Goal: Task Accomplishment & Management: Complete application form

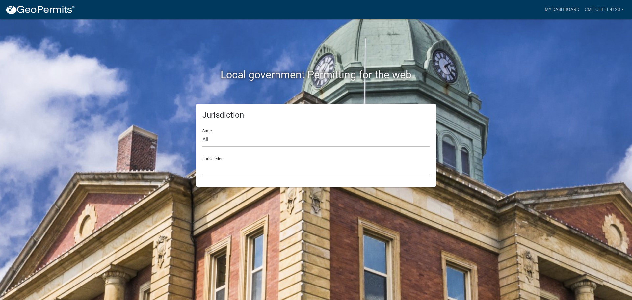
click at [215, 138] on select "All [US_STATE] [US_STATE] [US_STATE] [US_STATE] [US_STATE] [US_STATE] [US_STATE…" at bounding box center [315, 139] width 227 height 13
select select "[US_STATE]"
click at [202, 133] on select "All [US_STATE] [US_STATE] [US_STATE] [US_STATE] [US_STATE] [US_STATE] [US_STATE…" at bounding box center [315, 139] width 227 height 13
click at [217, 168] on select "City of [GEOGRAPHIC_DATA], [US_STATE] City of [GEOGRAPHIC_DATA], [US_STATE] Cit…" at bounding box center [315, 167] width 227 height 13
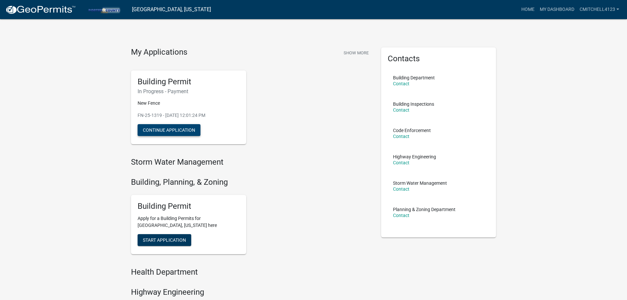
click at [174, 129] on button "Continue Application" at bounding box center [169, 130] width 63 height 12
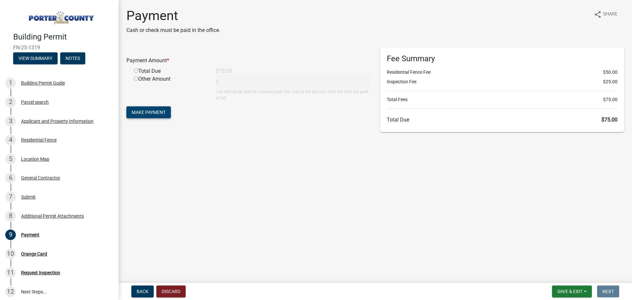
click at [152, 110] on span "Make Payment" at bounding box center [149, 112] width 34 height 5
click at [136, 78] on input "radio" at bounding box center [136, 78] width 4 height 4
radio input "true"
type input "75"
click at [150, 111] on span "Make Payment" at bounding box center [149, 112] width 34 height 5
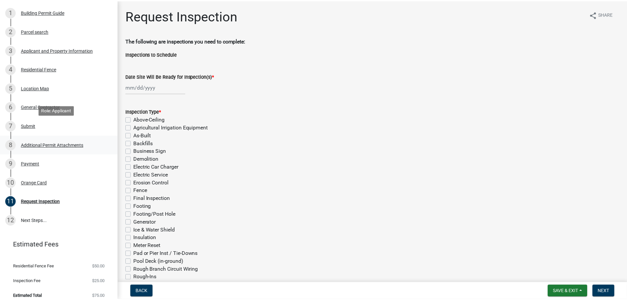
scroll to position [76, 0]
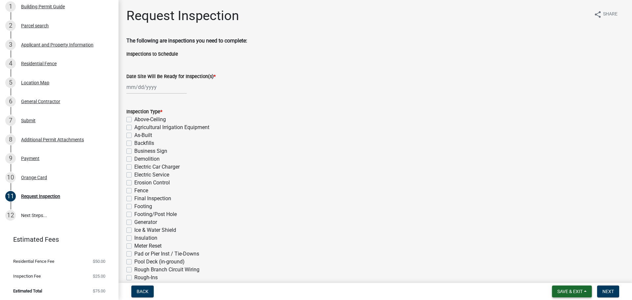
click at [574, 289] on span "Save & Exit" at bounding box center [569, 291] width 25 height 5
click at [553, 256] on button "Save" at bounding box center [565, 258] width 53 height 16
click at [575, 294] on span "Save & Exit" at bounding box center [569, 291] width 25 height 5
click at [572, 278] on button "Save & Exit" at bounding box center [565, 274] width 53 height 16
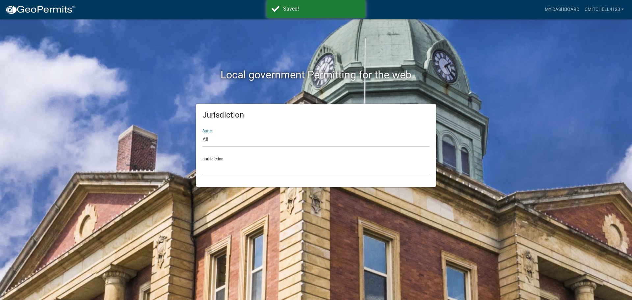
click at [256, 139] on select "All [US_STATE] [US_STATE] [US_STATE] [US_STATE] [US_STATE] [US_STATE] [US_STATE…" at bounding box center [315, 139] width 227 height 13
select select "[US_STATE]"
click at [202, 133] on select "All [US_STATE] [US_STATE] [US_STATE] [US_STATE] [US_STATE] [US_STATE] [US_STATE…" at bounding box center [315, 139] width 227 height 13
click at [223, 159] on div "Jurisdiction City of [GEOGRAPHIC_DATA], [US_STATE] City of [GEOGRAPHIC_DATA], […" at bounding box center [315, 163] width 227 height 23
click at [224, 164] on select "City of [GEOGRAPHIC_DATA], [US_STATE] City of [GEOGRAPHIC_DATA], [US_STATE] Cit…" at bounding box center [315, 167] width 227 height 13
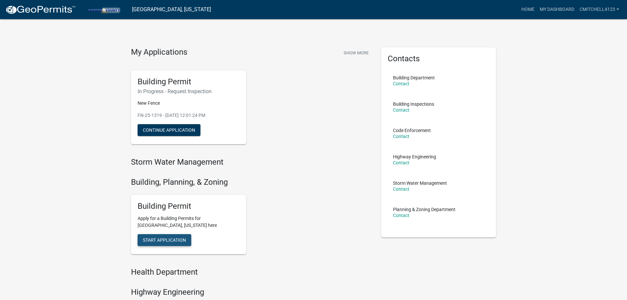
click at [174, 240] on span "Start Application" at bounding box center [164, 239] width 43 height 5
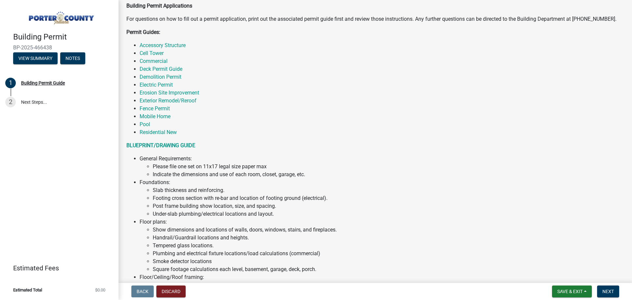
scroll to position [99, 0]
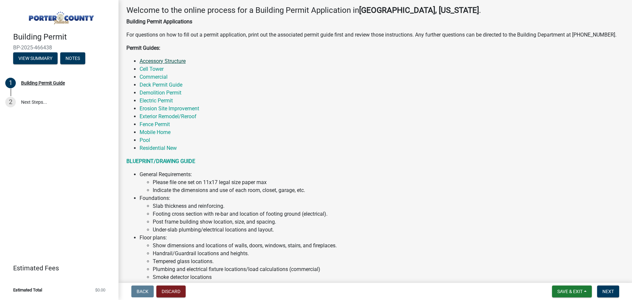
click at [169, 62] on link "Accessory Structure" at bounding box center [163, 61] width 46 height 6
click at [159, 63] on link "Accessory Structure" at bounding box center [163, 61] width 46 height 6
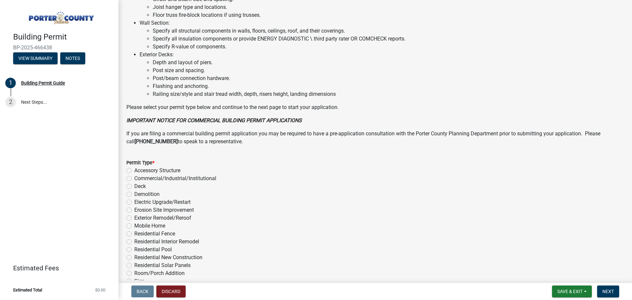
scroll to position [428, 0]
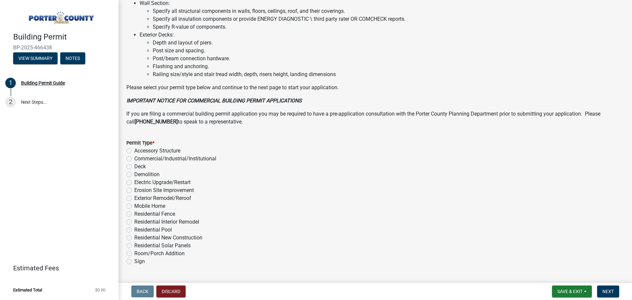
click at [134, 150] on label "Accessory Structure" at bounding box center [157, 151] width 46 height 8
click at [134, 150] on input "Accessory Structure" at bounding box center [136, 149] width 4 height 4
radio input "true"
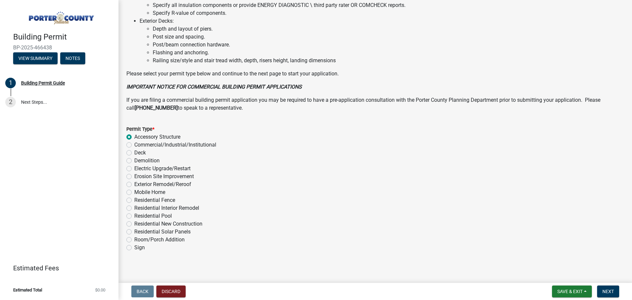
scroll to position [445, 0]
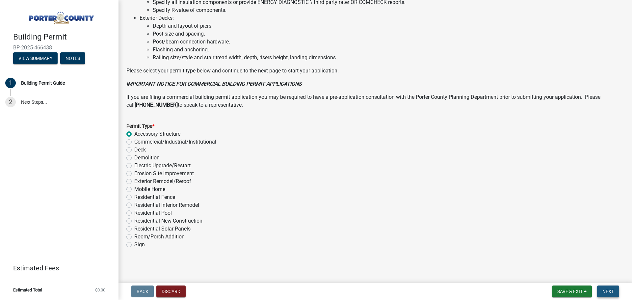
click at [603, 292] on span "Next" at bounding box center [608, 291] width 12 height 5
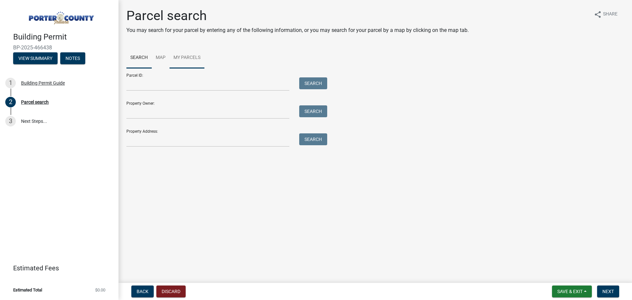
click at [181, 58] on link "My Parcels" at bounding box center [187, 57] width 35 height 21
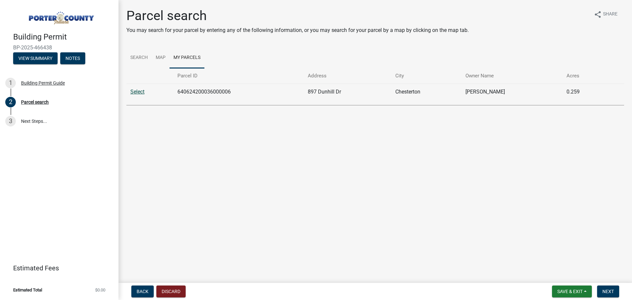
click at [140, 93] on link "Select" at bounding box center [137, 92] width 14 height 6
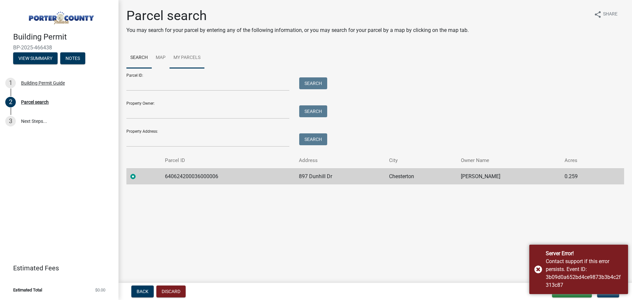
click at [187, 59] on link "My Parcels" at bounding box center [187, 57] width 35 height 21
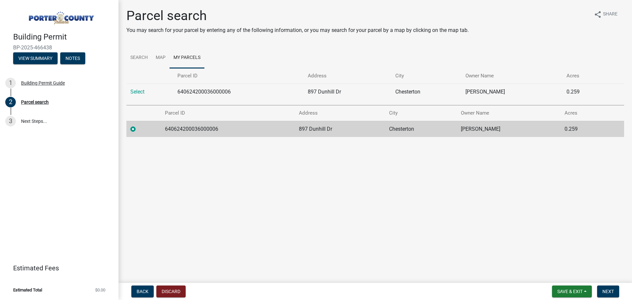
click at [137, 127] on div at bounding box center [143, 129] width 27 height 8
click at [138, 125] on label at bounding box center [138, 125] width 0 height 0
click at [138, 129] on input "radio" at bounding box center [140, 127] width 4 height 4
click at [609, 291] on span "Next" at bounding box center [608, 291] width 12 height 5
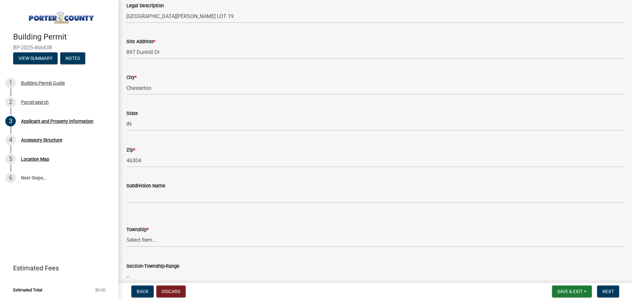
scroll to position [132, 0]
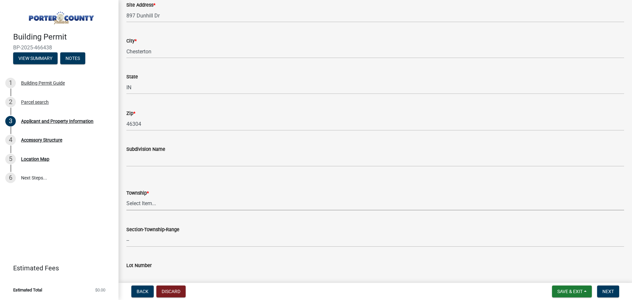
click at [151, 204] on select "Select Item... [PERSON_NAME][GEOGRAPHIC_DATA] [PERSON_NAME][GEOGRAPHIC_DATA] [G…" at bounding box center [375, 203] width 498 height 13
click at [126, 197] on select "Select Item... [PERSON_NAME][GEOGRAPHIC_DATA] [PERSON_NAME][GEOGRAPHIC_DATA] [G…" at bounding box center [375, 203] width 498 height 13
select select "eebc071e-620a-4db8-83e9-cb6b194c67e9"
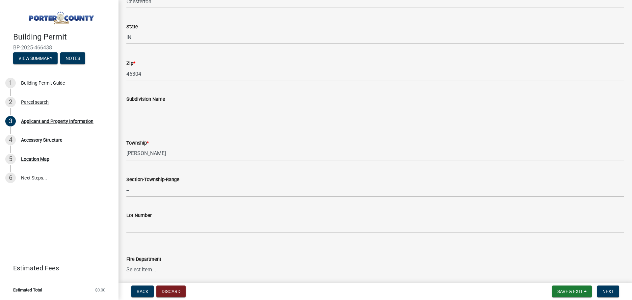
scroll to position [197, 0]
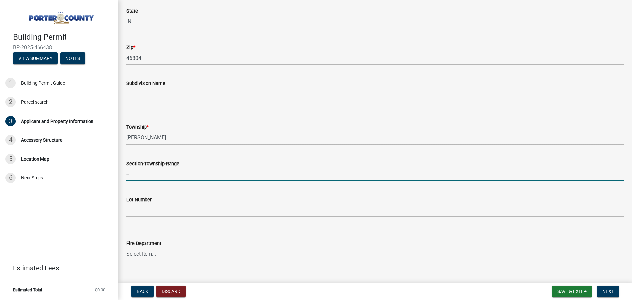
click at [163, 179] on input "--" at bounding box center [375, 174] width 498 height 13
click at [228, 188] on div "Lot Number" at bounding box center [375, 201] width 498 height 31
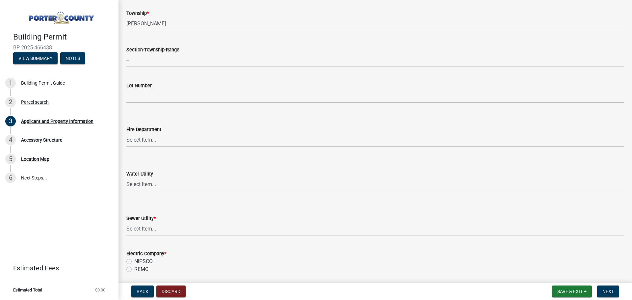
scroll to position [329, 0]
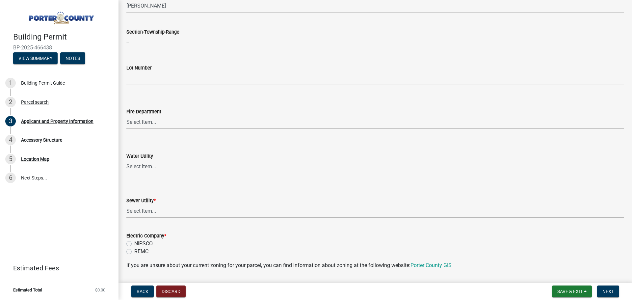
click at [134, 242] on label "NIPSCO" at bounding box center [143, 244] width 18 height 8
click at [134, 242] on input "NIPSCO" at bounding box center [136, 242] width 4 height 4
radio input "true"
click at [144, 217] on select "Select Item... Aqua [US_STATE] Inc Damon Run Falling Waters Lake Eliza - LEACD …" at bounding box center [375, 210] width 498 height 13
click at [196, 225] on wm-data-entity-input-list "Property Location Information Parcel Number 640624200036000006 Legal Descriptio…" at bounding box center [375, 282] width 498 height 1149
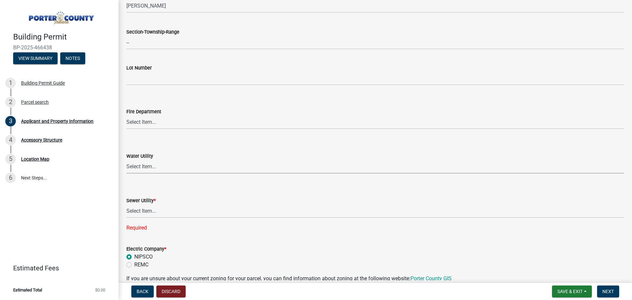
click at [144, 170] on select "Select Item... Aqua [US_STATE] Inc Damon Run [US_STATE] American Water Nature W…" at bounding box center [375, 166] width 498 height 13
click at [126, 160] on select "Select Item... Aqua [US_STATE] Inc Damon Run [US_STATE] American Water Nature W…" at bounding box center [375, 166] width 498 height 13
select select "eef3385c-360b-448e-91b8-df9bc56b1cce"
click at [150, 214] on select "Select Item... Aqua [US_STATE] Inc Damon Run Falling Waters Lake Eliza - LEACD …" at bounding box center [375, 210] width 498 height 13
click at [126, 204] on select "Select Item... Aqua [US_STATE] Inc Damon Run Falling Waters Lake Eliza - LEACD …" at bounding box center [375, 210] width 498 height 13
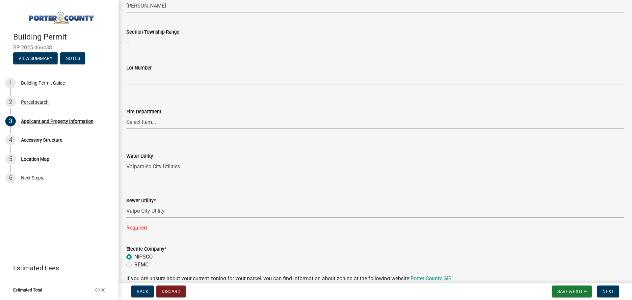
select select "c796f995-08fe-487b-a20e-70ab553361d3"
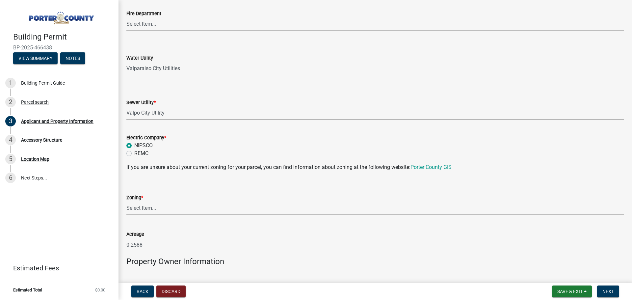
scroll to position [428, 0]
click at [150, 207] on select "Select Item... A1 A2 CH CM CN I1 I2 I3 IN MP OT P1 P2 PUD R1 R2 R3 R4 RL RR" at bounding box center [375, 207] width 498 height 13
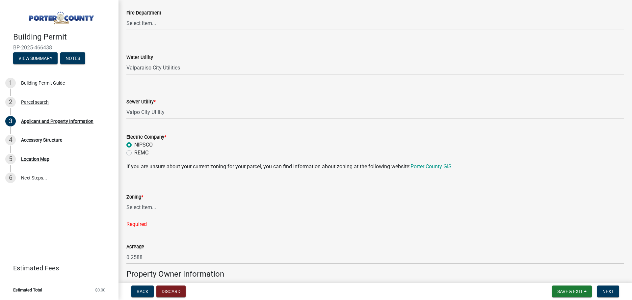
click at [106, 217] on div "Building Permit BP-2025-466438 View Summary Notes 1 Building Permit Guide 2 Par…" at bounding box center [59, 150] width 118 height 300
click at [147, 210] on select "Select Item... A1 A2 CH CM CN I1 I2 I3 IN MP OT P1 P2 PUD R1 R2 R3 R4 RL RR" at bounding box center [375, 207] width 498 height 13
click at [126, 201] on select "Select Item... A1 A2 CH CM CN I1 I2 I3 IN MP OT P1 P2 PUD R1 R2 R3 R4 RL RR" at bounding box center [375, 207] width 498 height 13
select select "0d764019-f1ff-4f3b-9299-33f0d080acc7"
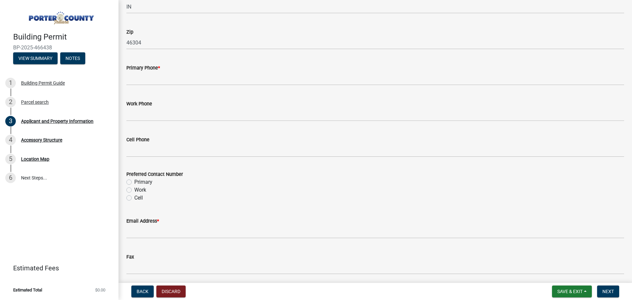
scroll to position [823, 0]
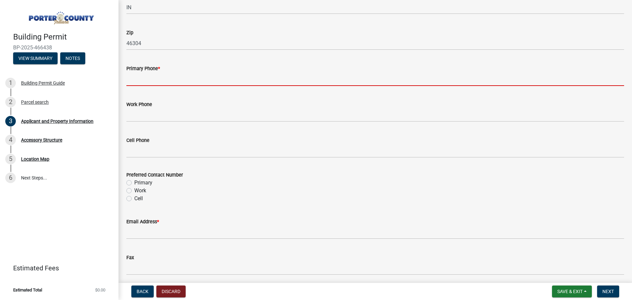
click at [144, 74] on input "Primary Phone *" at bounding box center [375, 78] width 498 height 13
type input "8122029791"
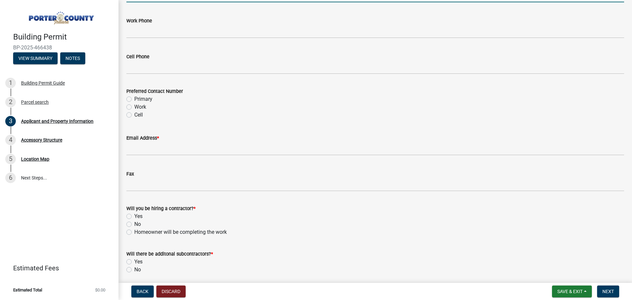
scroll to position [922, 0]
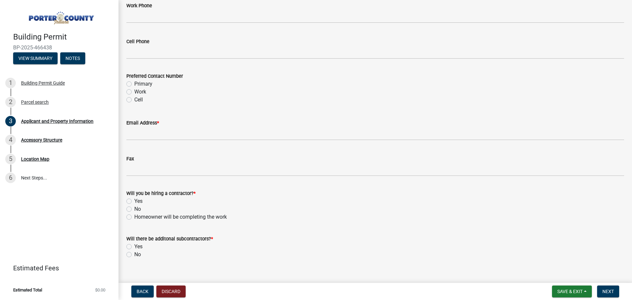
click at [134, 98] on label "Cell" at bounding box center [138, 100] width 9 height 8
click at [134, 98] on input "Cell" at bounding box center [136, 98] width 4 height 4
radio input "true"
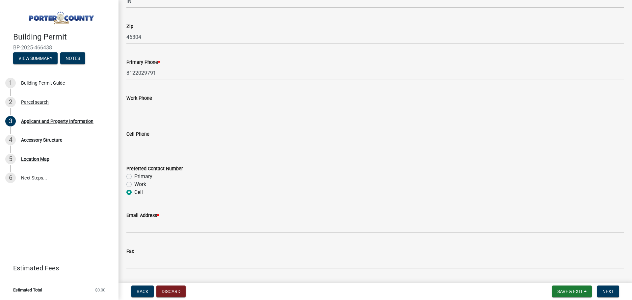
scroll to position [823, 0]
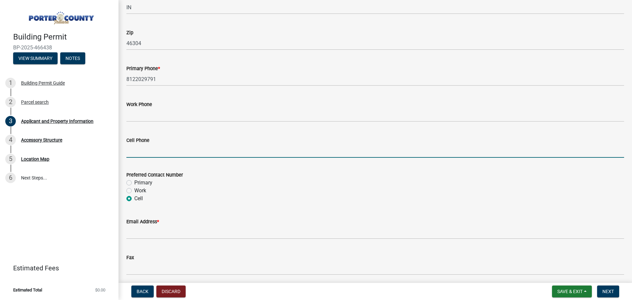
click at [148, 147] on input "Cell Phone" at bounding box center [375, 150] width 498 height 13
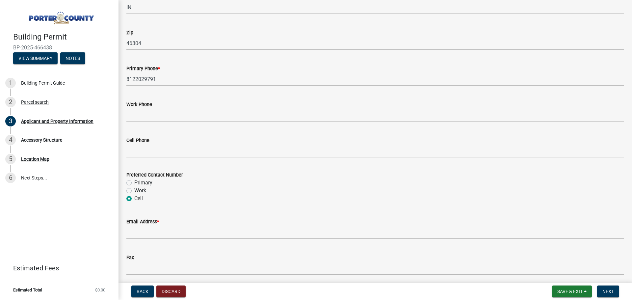
click at [126, 185] on div "Preferred Contact Number Primary Work Cell" at bounding box center [375, 182] width 508 height 39
click at [134, 183] on label "Primary" at bounding box center [143, 183] width 18 height 8
click at [134, 183] on input "Primary" at bounding box center [136, 181] width 4 height 4
radio input "true"
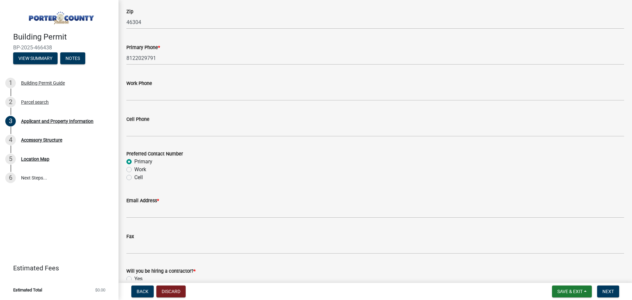
scroll to position [856, 0]
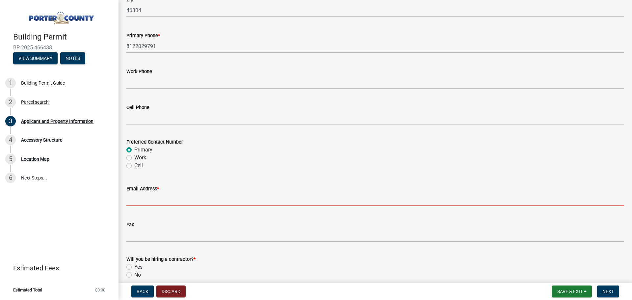
click at [172, 195] on input "Email Address *" at bounding box center [375, 199] width 498 height 13
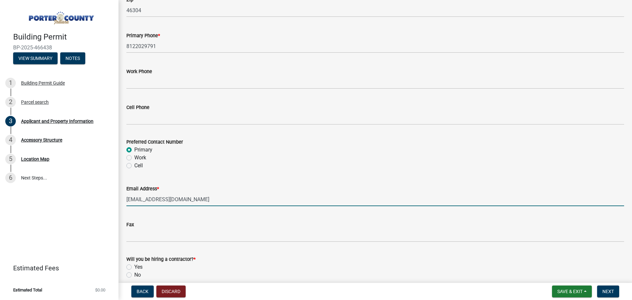
type input "[EMAIL_ADDRESS][DOMAIN_NAME]"
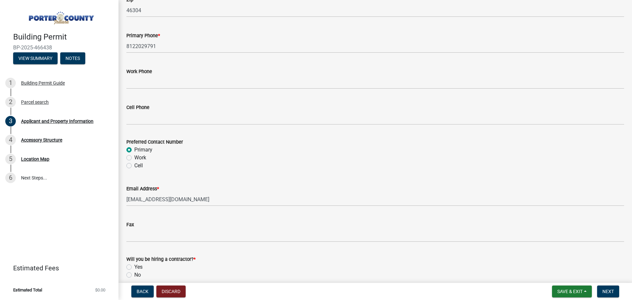
click at [210, 143] on div "Preferred Contact Number" at bounding box center [375, 142] width 498 height 8
click at [134, 269] on label "Yes" at bounding box center [138, 267] width 8 height 8
click at [134, 267] on input "Yes" at bounding box center [136, 265] width 4 height 4
radio input "true"
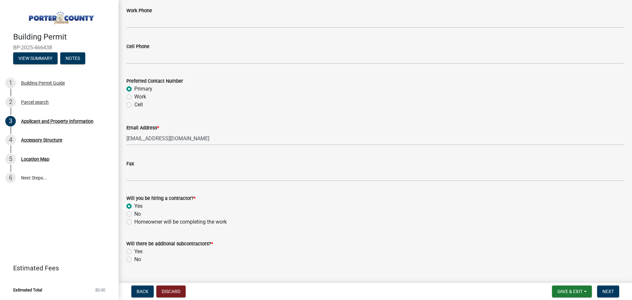
scroll to position [931, 0]
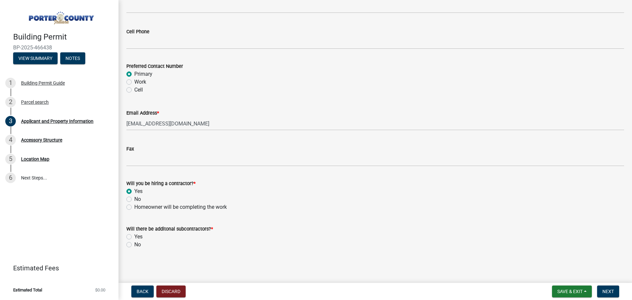
click at [134, 245] on label "No" at bounding box center [137, 245] width 7 height 8
click at [134, 245] on input "No" at bounding box center [136, 243] width 4 height 4
radio input "true"
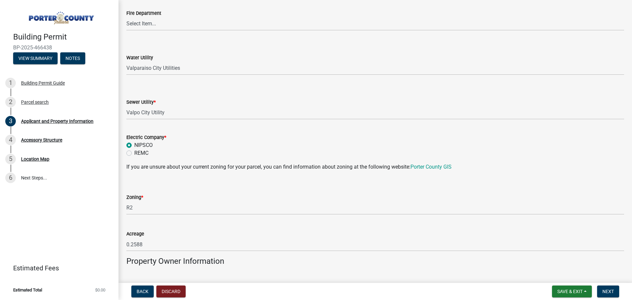
scroll to position [405, 0]
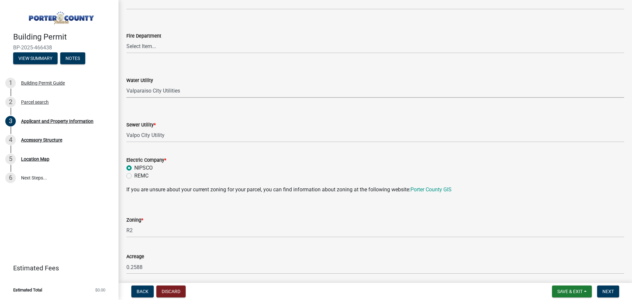
click at [154, 91] on select "Select Item... Aqua [US_STATE] Inc Damon Run [US_STATE] American Water Nature W…" at bounding box center [375, 90] width 498 height 13
click at [126, 84] on select "Select Item... Aqua [US_STATE] Inc Damon Run [US_STATE] American Water Nature W…" at bounding box center [375, 90] width 498 height 13
select select "19353e9d-6395-4d02-b087-104cb5947cdc"
click at [155, 134] on select "Select Item... Aqua [US_STATE] Inc Damon Run Falling Waters Lake Eliza - LEACD …" at bounding box center [375, 135] width 498 height 13
click at [161, 139] on select "Select Item... Aqua [US_STATE] Inc Damon Run Falling Waters Lake Eliza - LEACD …" at bounding box center [375, 135] width 498 height 13
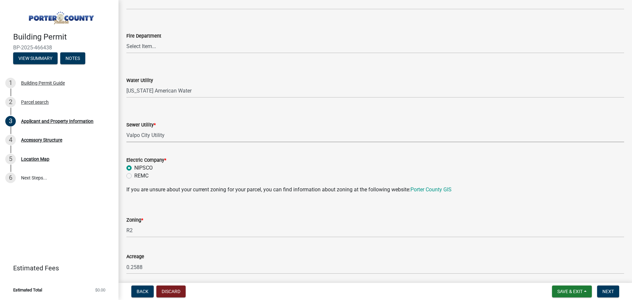
click at [169, 136] on select "Select Item... Aqua [US_STATE] Inc Damon Run Falling Waters Lake Eliza - LEACD …" at bounding box center [375, 135] width 498 height 13
click at [159, 138] on select "Select Item... Aqua [US_STATE] Inc Damon Run Falling Waters Lake Eliza - LEACD …" at bounding box center [375, 135] width 498 height 13
click at [126, 129] on select "Select Item... Aqua [US_STATE] Inc Damon Run Falling Waters Lake Eliza - LEACD …" at bounding box center [375, 135] width 498 height 13
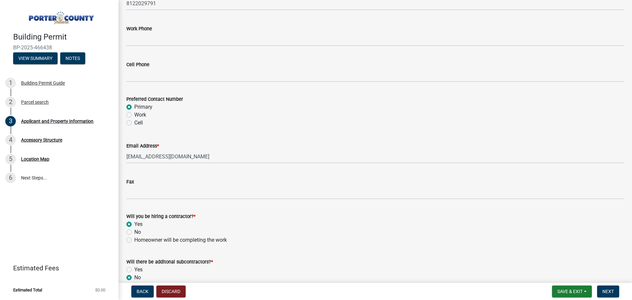
scroll to position [931, 0]
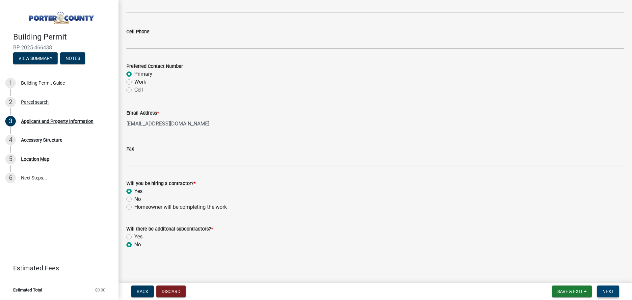
click at [603, 291] on span "Next" at bounding box center [608, 291] width 12 height 5
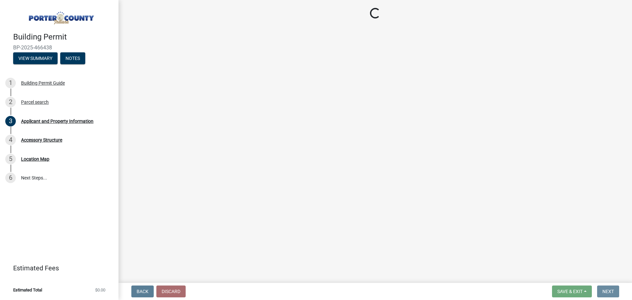
scroll to position [0, 0]
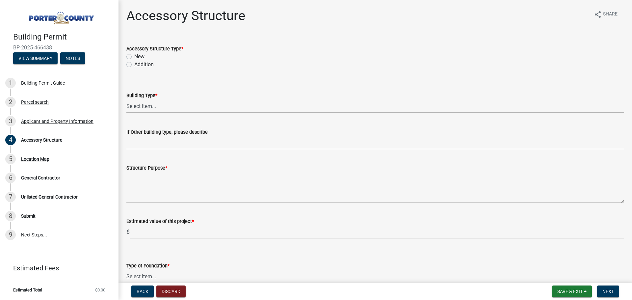
click at [154, 103] on select "Select Item... Ag. Building Chicken Coop Detached Garage Exterior Remodel Gazeb…" at bounding box center [375, 105] width 498 height 13
click at [126, 99] on select "Select Item... Ag. Building Chicken Coop Detached Garage Exterior Remodel Gazeb…" at bounding box center [375, 105] width 498 height 13
select select "b3000bfd-f408-4deb-8000-b6d1b85894a4"
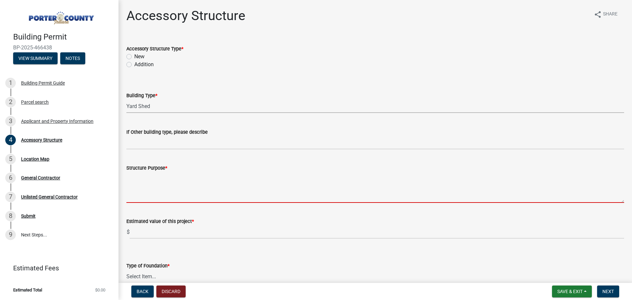
click at [155, 194] on textarea "Structure Purpose *" at bounding box center [375, 187] width 498 height 31
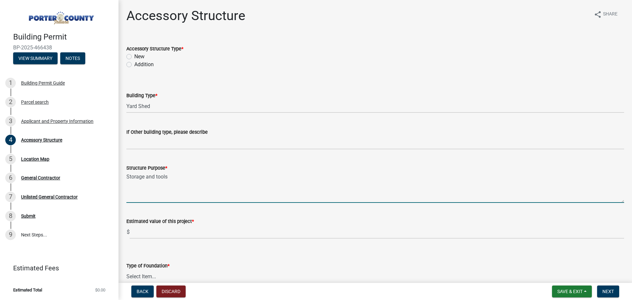
type textarea "Storage and tools"
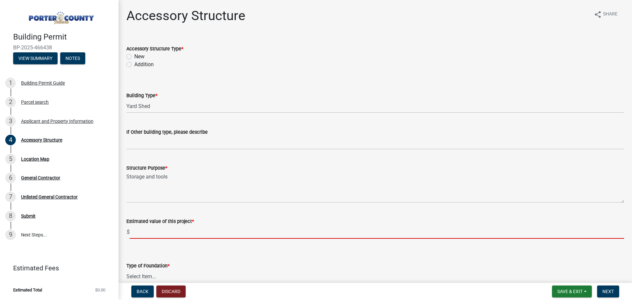
click at [174, 228] on input "text" at bounding box center [377, 231] width 494 height 13
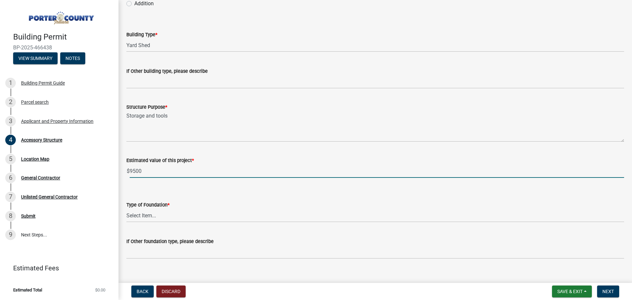
scroll to position [66, 0]
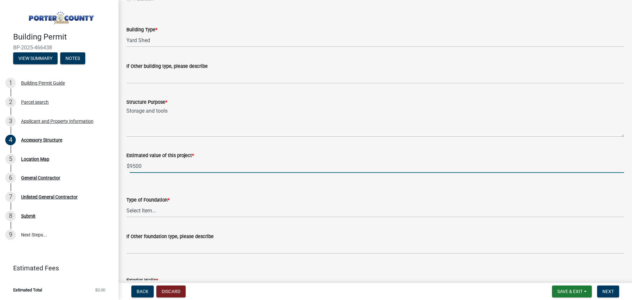
type input "9500"
click at [159, 212] on select "Select Item... Concrete Block Poured Concrete Post Frame Other" at bounding box center [375, 210] width 498 height 13
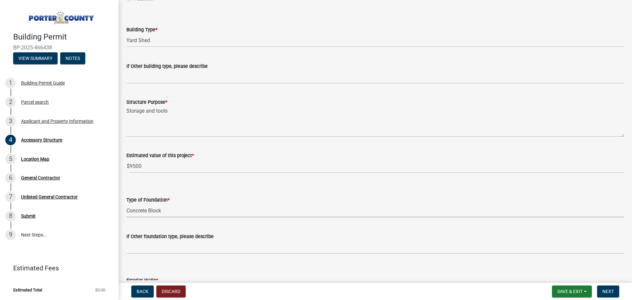
click at [126, 204] on select "Select Item... Concrete Block Poured Concrete Post Frame Other" at bounding box center [375, 210] width 498 height 13
select select "ada8d3e5-209b-414b-90d6-d6fa3f85ae0d"
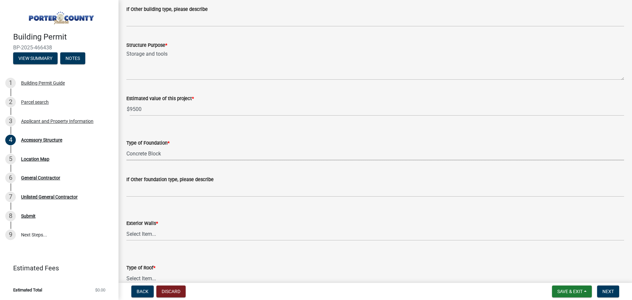
scroll to position [132, 0]
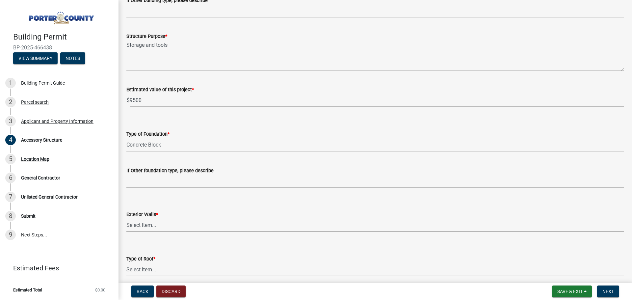
click at [159, 227] on select "Select Item... Masonry Wood Frame Post Frame Steel Frame" at bounding box center [375, 224] width 498 height 13
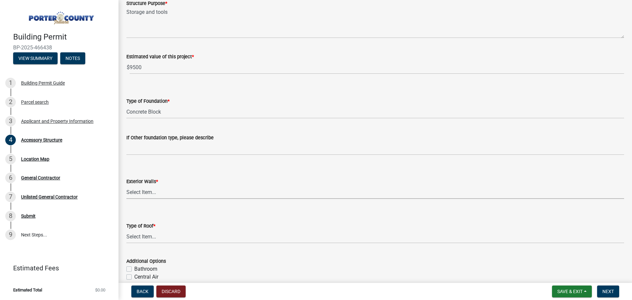
click at [148, 195] on select "Select Item... Masonry Wood Frame Post Frame Steel Frame" at bounding box center [375, 191] width 498 height 13
click at [126, 185] on select "Select Item... Masonry Wood Frame Post Frame Steel Frame" at bounding box center [375, 191] width 498 height 13
select select "29856c7f-eeba-4e54-97cb-4d08c5c5b677"
click at [149, 239] on select "Select Item... Shingles Steel" at bounding box center [375, 236] width 498 height 13
click at [126, 230] on select "Select Item... Shingles Steel" at bounding box center [375, 236] width 498 height 13
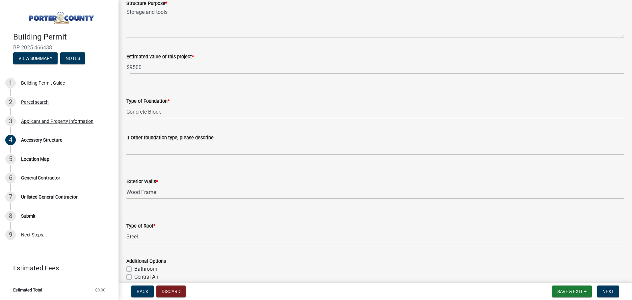
select select "d63a0ebc-b44d-481d-ab70-ec75eba29316"
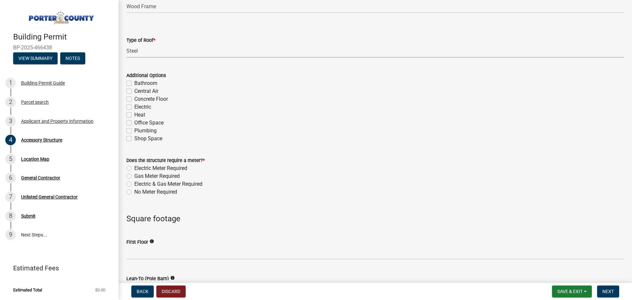
scroll to position [362, 0]
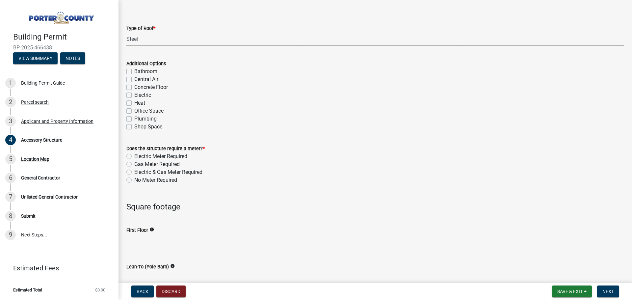
click at [134, 180] on label "No Meter Required" at bounding box center [155, 180] width 43 height 8
click at [134, 180] on input "No Meter Required" at bounding box center [136, 178] width 4 height 4
radio input "true"
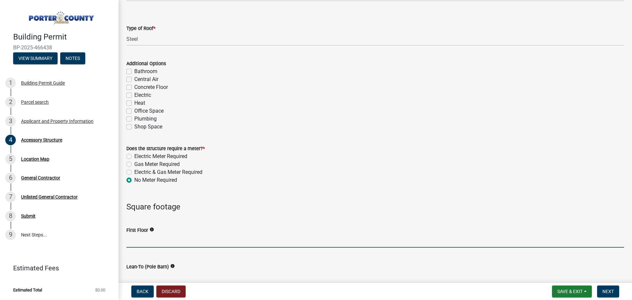
click at [150, 237] on input "text" at bounding box center [375, 240] width 498 height 13
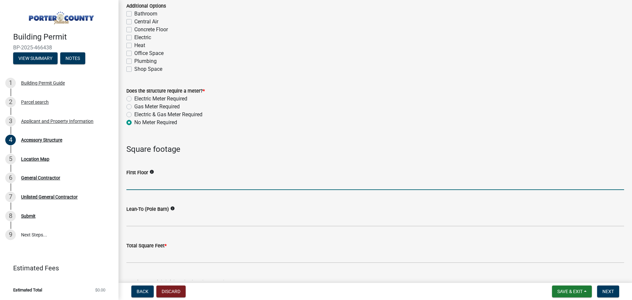
scroll to position [428, 0]
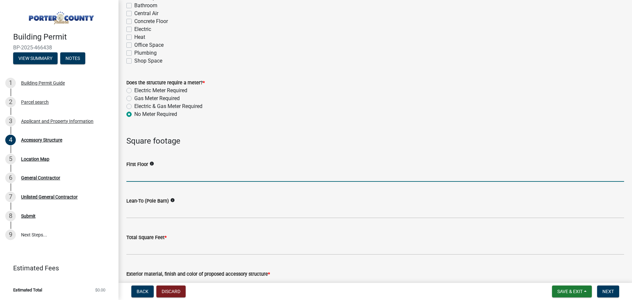
click at [153, 174] on input "text" at bounding box center [375, 174] width 498 height 13
type input "240"
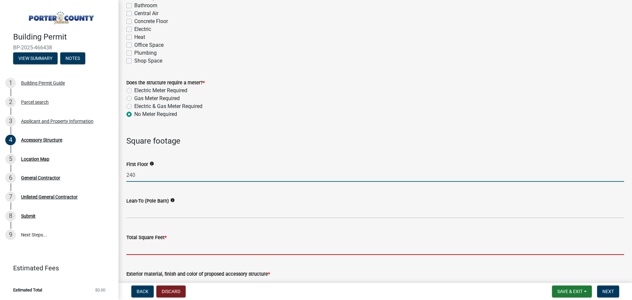
click at [149, 247] on input "text" at bounding box center [375, 247] width 498 height 13
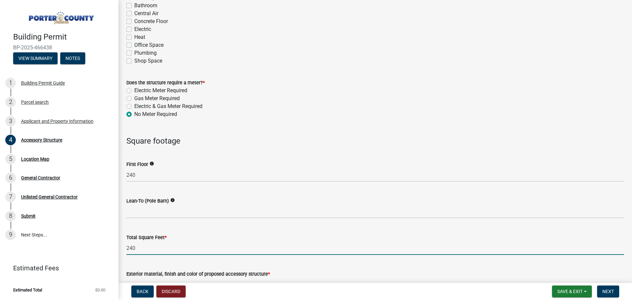
type input "240"
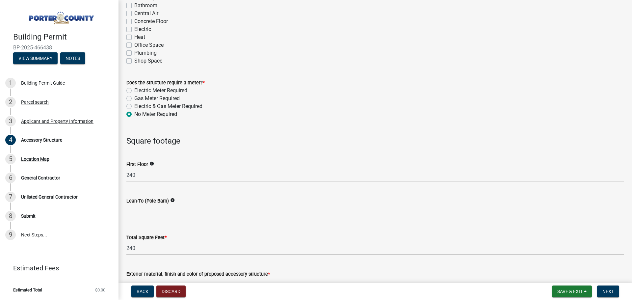
click at [260, 100] on div "Gas Meter Required" at bounding box center [375, 98] width 498 height 8
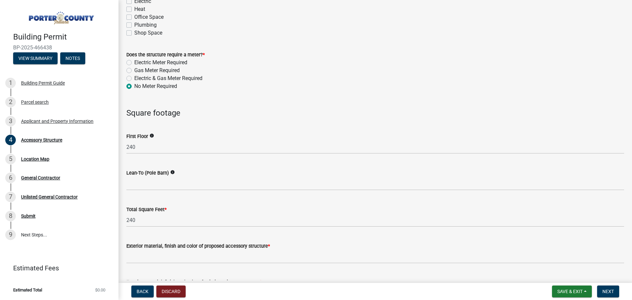
scroll to position [560, 0]
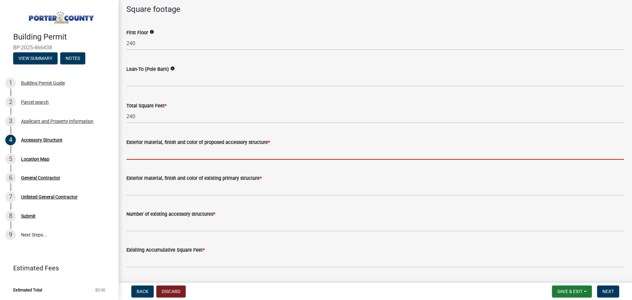
click at [188, 146] on input "Exterior material, finish and color of proposed accessory structure *" at bounding box center [375, 152] width 498 height 13
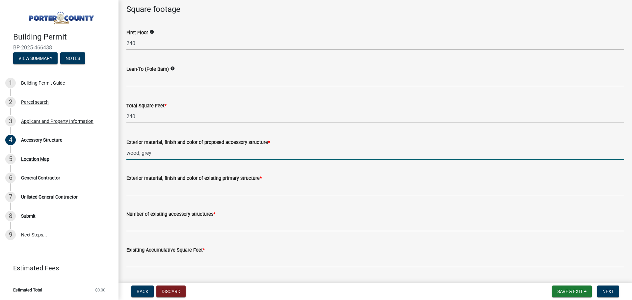
type input "wood, grey"
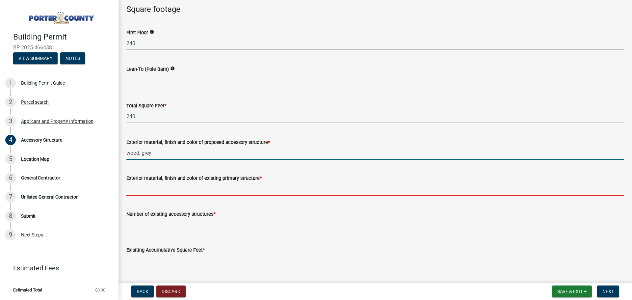
click at [173, 187] on input "Exterior material, finish and color of existing primary structure *" at bounding box center [375, 188] width 498 height 13
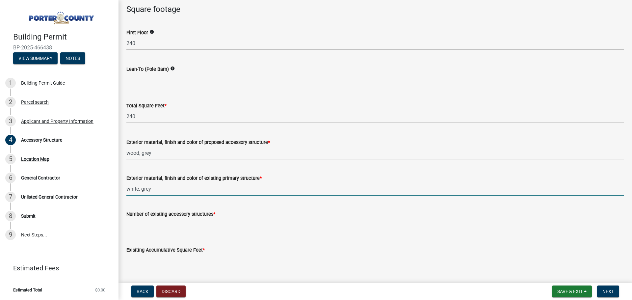
type input "white, grey"
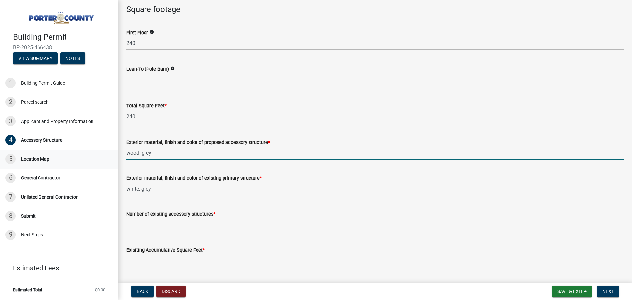
drag, startPoint x: 154, startPoint y: 152, endPoint x: 93, endPoint y: 151, distance: 60.6
click at [93, 151] on div "Building Permit BP-2025-466438 View Summary Notes 1 Building Permit Guide 2 Par…" at bounding box center [316, 150] width 632 height 300
type input "wood, white, grey"
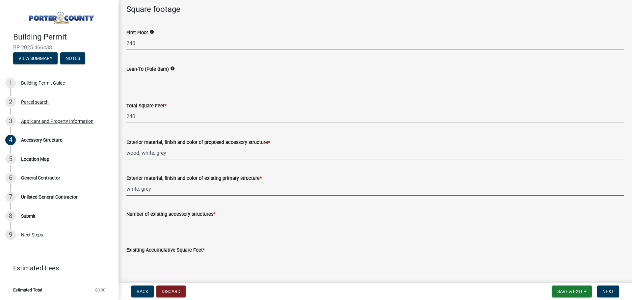
click at [128, 189] on input "white, grey" at bounding box center [375, 188] width 498 height 13
drag, startPoint x: 138, startPoint y: 187, endPoint x: 118, endPoint y: 189, distance: 20.1
click at [118, 189] on div "Building Permit BP-2025-466438 View Summary Notes 1 Building Permit Guide 2 Par…" at bounding box center [316, 150] width 632 height 300
click at [196, 181] on div "Exterior material, finish and color of existing primary structure *" at bounding box center [375, 178] width 498 height 8
click at [193, 185] on input "vinyl, white, grey" at bounding box center [375, 188] width 498 height 13
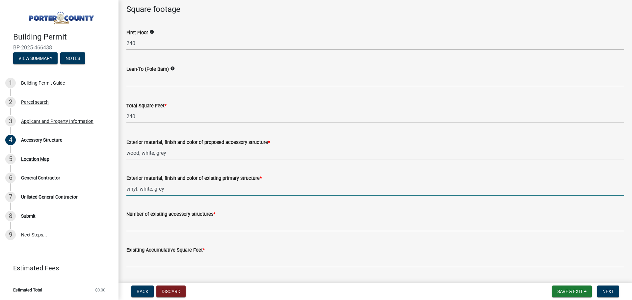
click at [141, 191] on input "vinyl, white, grey" at bounding box center [375, 188] width 498 height 13
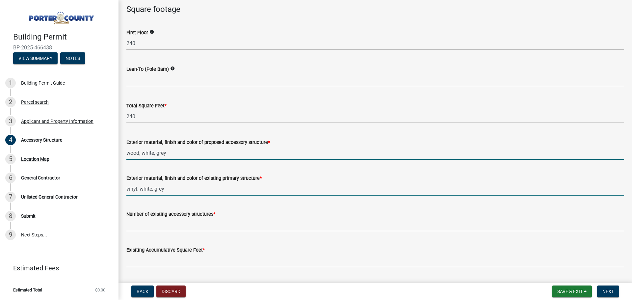
click at [144, 153] on input "wood, white, grey" at bounding box center [375, 152] width 498 height 13
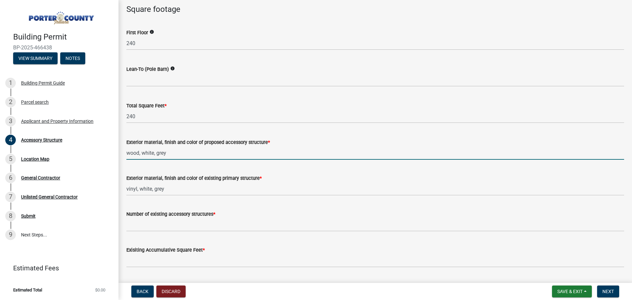
click at [143, 153] on input "wood, white, grey" at bounding box center [375, 152] width 498 height 13
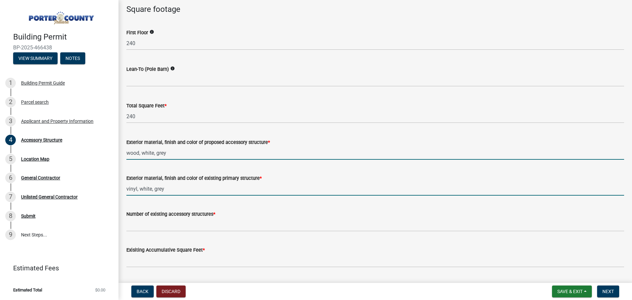
click at [136, 189] on input "vinyl, white, grey" at bounding box center [375, 188] width 498 height 13
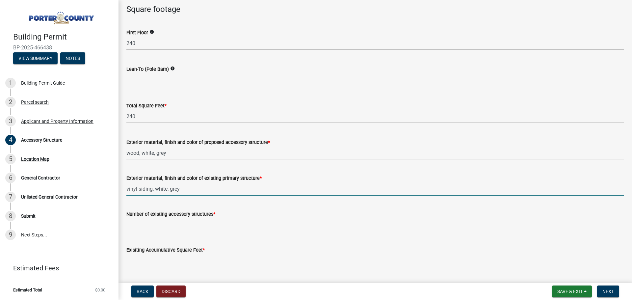
scroll to position [592, 0]
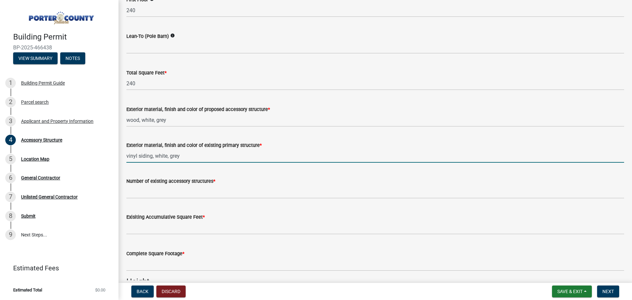
type input "vinyl siding, white, grey"
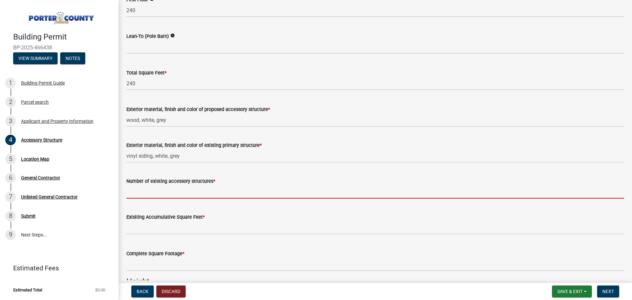
click at [170, 191] on input "Number of existing accessory structures *" at bounding box center [375, 191] width 498 height 13
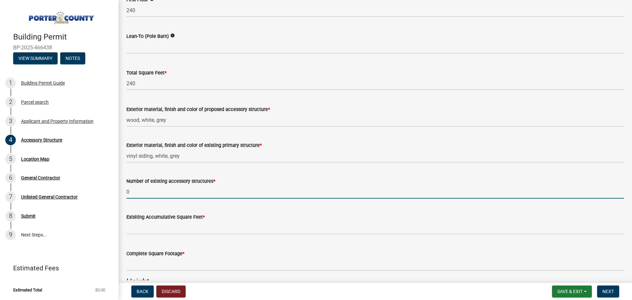
type input "0"
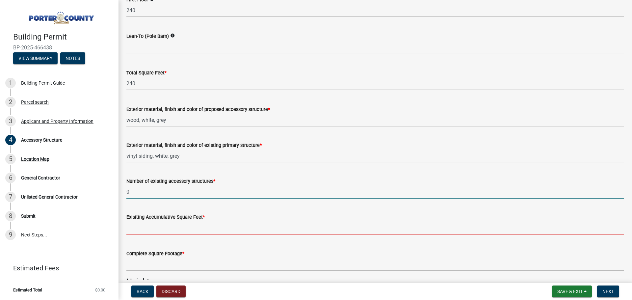
click at [148, 230] on input "text" at bounding box center [375, 227] width 498 height 13
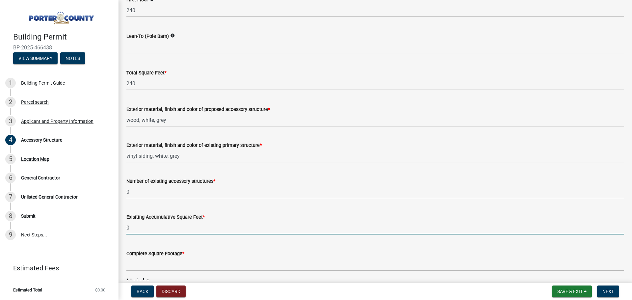
scroll to position [625, 0]
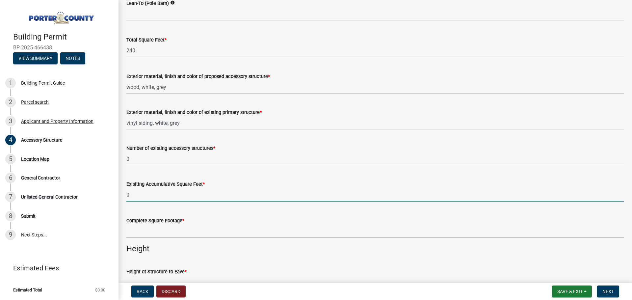
type input "0"
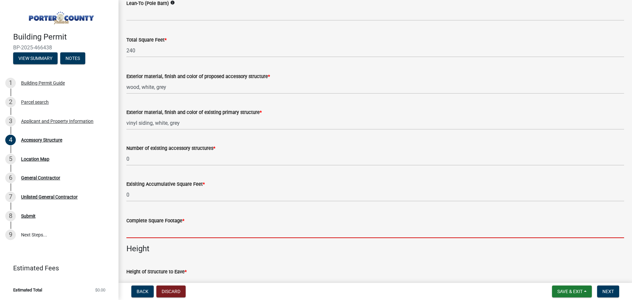
click at [140, 230] on input "text" at bounding box center [375, 230] width 498 height 13
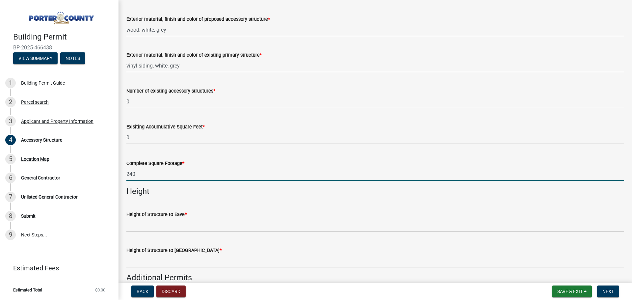
scroll to position [724, 0]
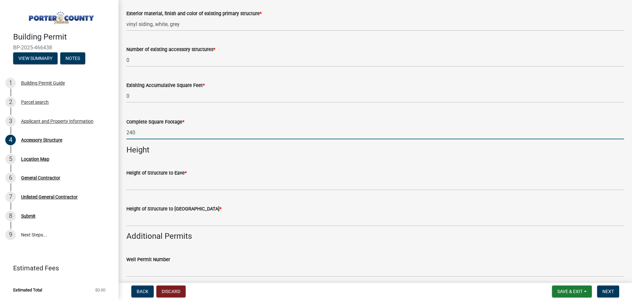
type input "240"
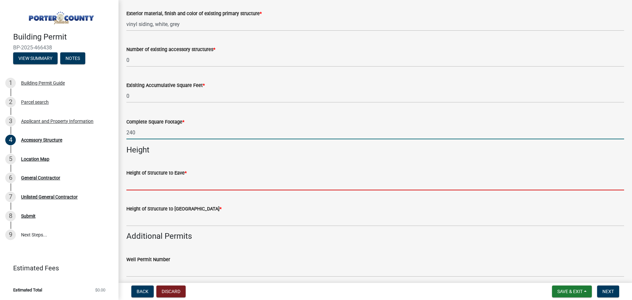
click at [147, 181] on input "Height of Structure to Eave *" at bounding box center [375, 183] width 498 height 13
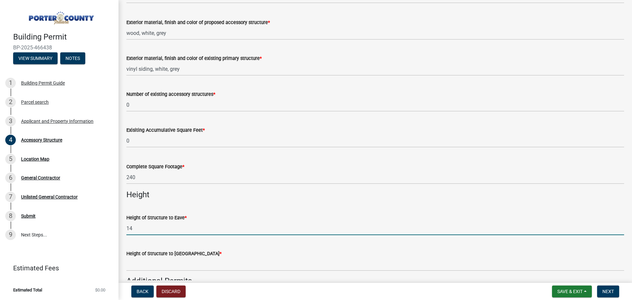
scroll to position [696, 0]
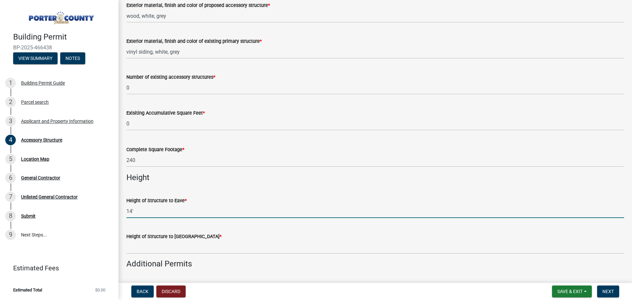
type input "14'"
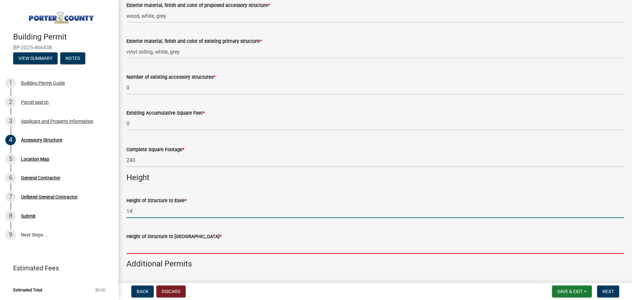
click at [144, 248] on input "Height of Structure to Roof Peak *" at bounding box center [375, 246] width 498 height 13
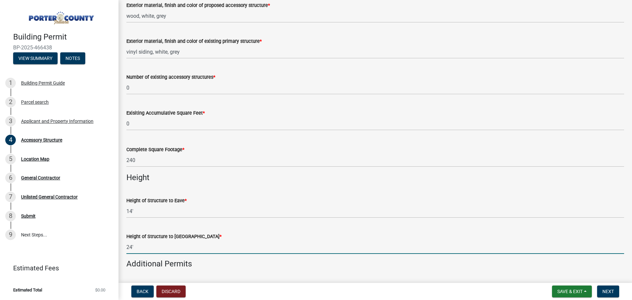
scroll to position [729, 0]
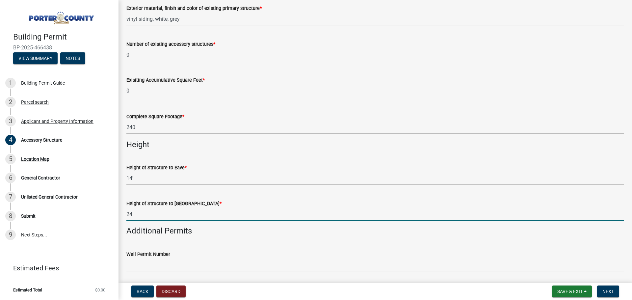
type input "2"
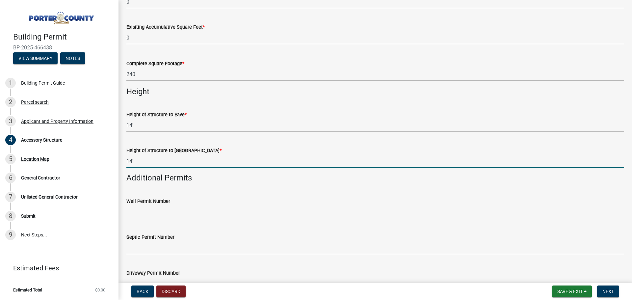
scroll to position [795, 0]
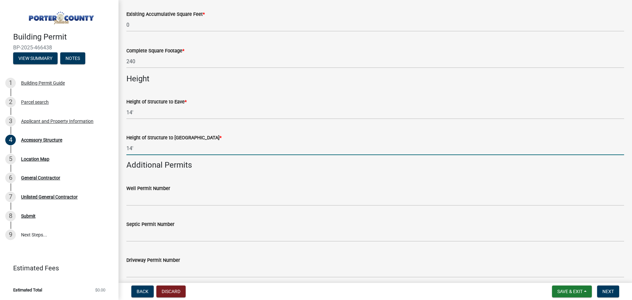
type input "14'"
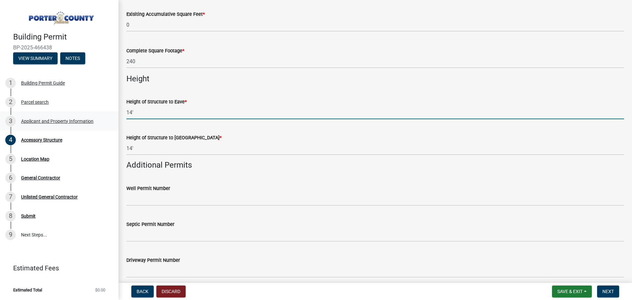
drag, startPoint x: 135, startPoint y: 114, endPoint x: 91, endPoint y: 113, distance: 43.5
click at [91, 113] on div "Building Permit BP-2025-466438 View Summary Notes 1 Building Permit Guide 2 Par…" at bounding box center [316, 150] width 632 height 300
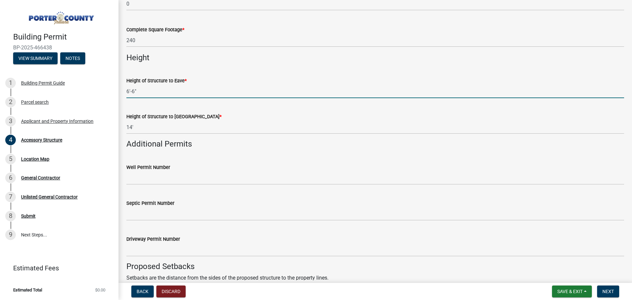
scroll to position [828, 0]
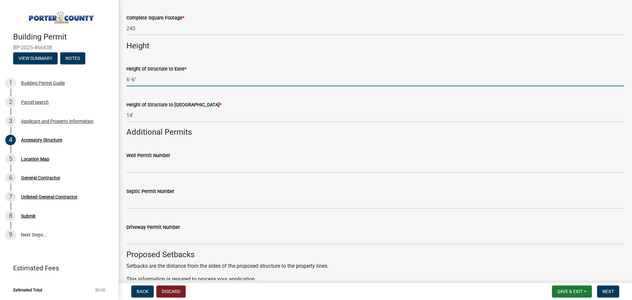
type input "6'-6""
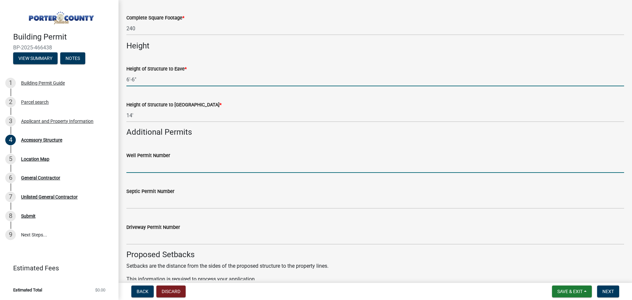
click at [162, 165] on input "Well Permit Number" at bounding box center [375, 165] width 498 height 13
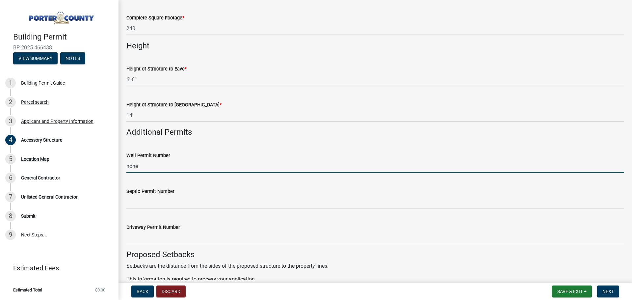
type input "none"
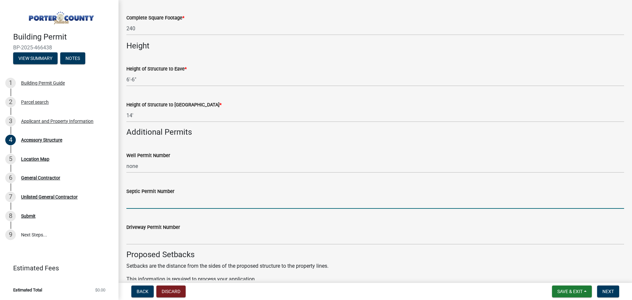
click at [162, 207] on input "Septic Permit Number" at bounding box center [375, 201] width 498 height 13
type input "none"
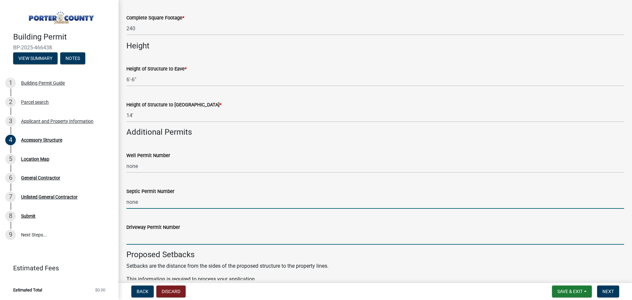
click at [159, 237] on input "Driveway Permit Number" at bounding box center [375, 237] width 498 height 13
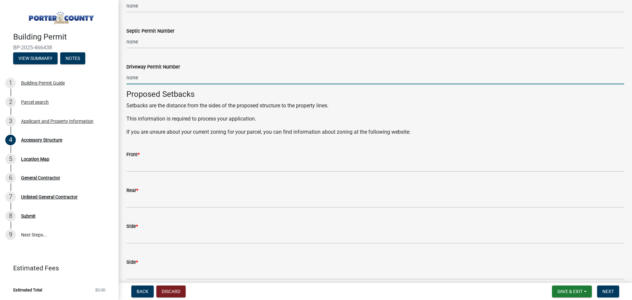
scroll to position [993, 0]
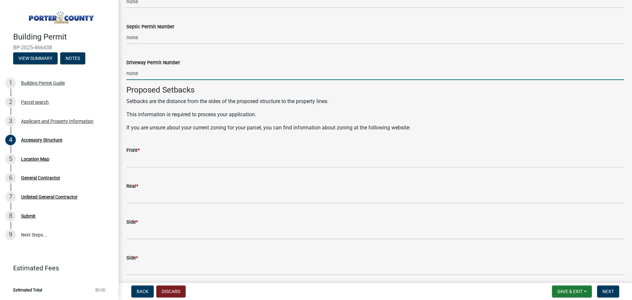
type input "none"
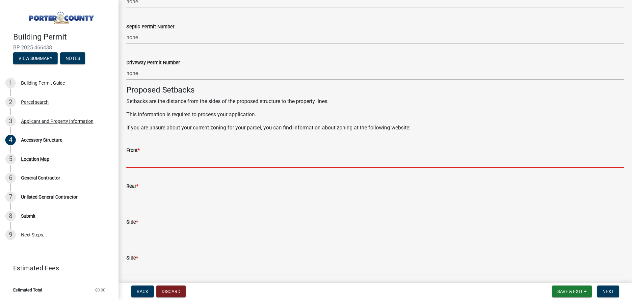
click at [161, 160] on input "Front *" at bounding box center [375, 160] width 498 height 13
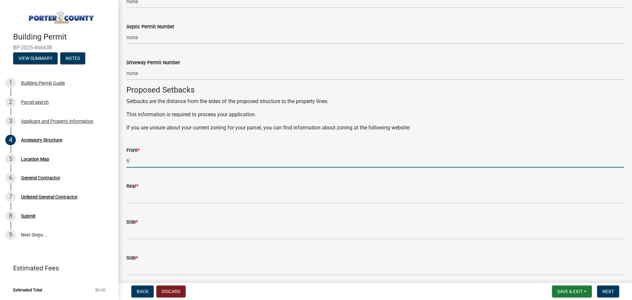
type input "6'"
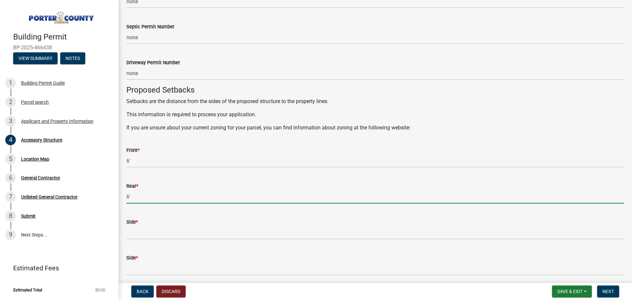
type input "6'"
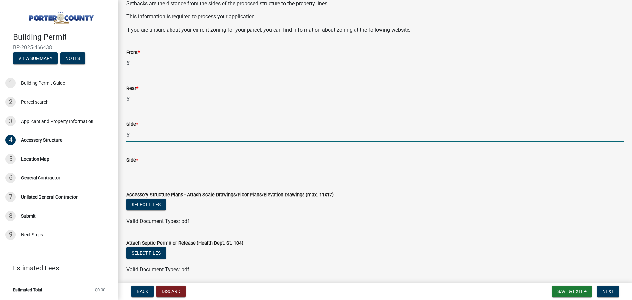
scroll to position [1091, 0]
type input "6'"
click at [568, 292] on span "Save & Exit" at bounding box center [569, 291] width 25 height 5
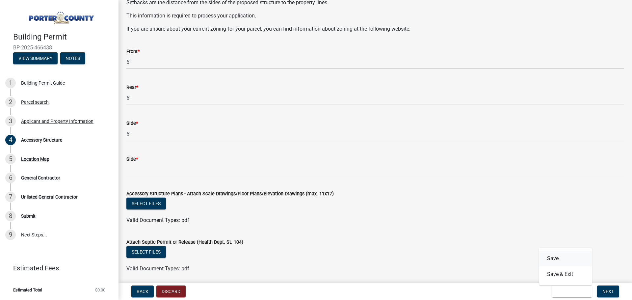
click at [557, 261] on button "Save" at bounding box center [565, 258] width 53 height 16
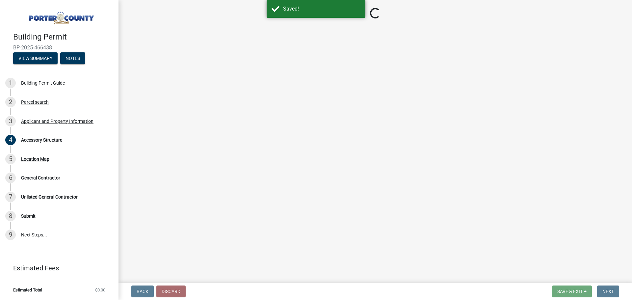
select select "b3000bfd-f408-4deb-8000-b6d1b85894a4"
select select "ada8d3e5-209b-414b-90d6-d6fa3f85ae0d"
select select "29856c7f-eeba-4e54-97cb-4d08c5c5b677"
select select "d63a0ebc-b44d-481d-ab70-ec75eba29316"
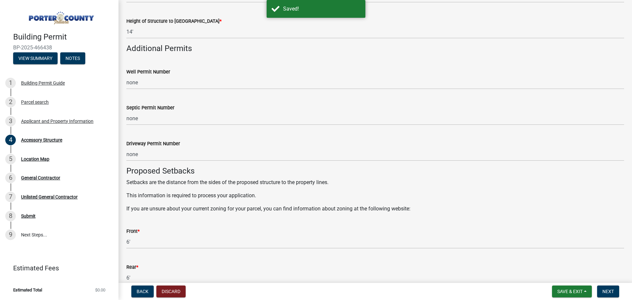
scroll to position [954, 0]
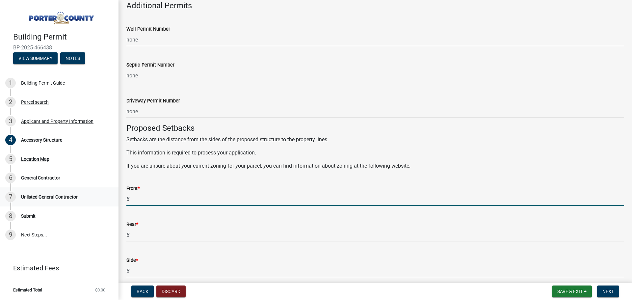
drag, startPoint x: 137, startPoint y: 200, endPoint x: 90, endPoint y: 197, distance: 46.5
click at [91, 197] on div "Building Permit BP-2025-466438 View Summary Notes 1 Building Permit Guide 2 Par…" at bounding box center [316, 150] width 632 height 300
type input "30'"
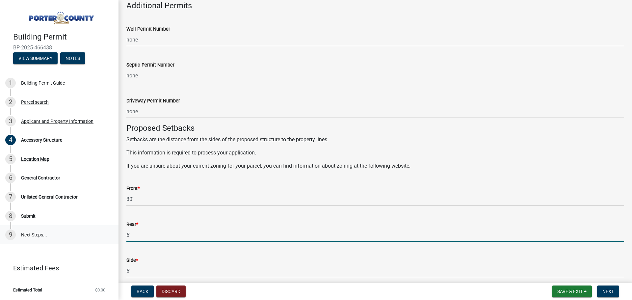
drag, startPoint x: 141, startPoint y: 235, endPoint x: 100, endPoint y: 232, distance: 40.2
click at [101, 232] on div "Building Permit BP-2025-466438 View Summary Notes 1 Building Permit Guide 2 Par…" at bounding box center [316, 150] width 632 height 300
type input "20'"
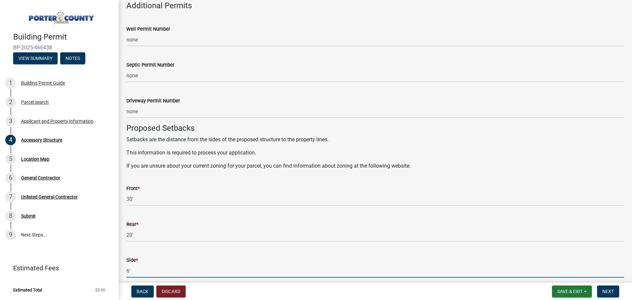
drag, startPoint x: 136, startPoint y: 269, endPoint x: 117, endPoint y: 271, distance: 19.6
click at [117, 271] on div "Building Permit BP-2025-466438 View Summary Notes 1 Building Permit Guide 2 Par…" at bounding box center [316, 150] width 632 height 300
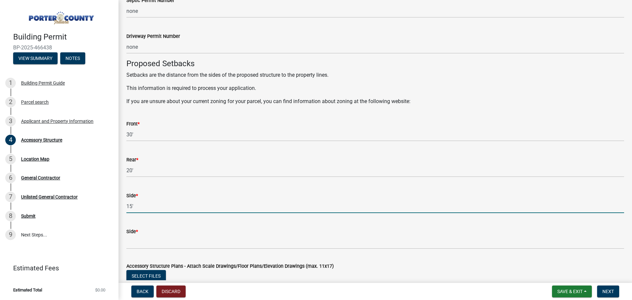
scroll to position [1020, 0]
type input "15'"
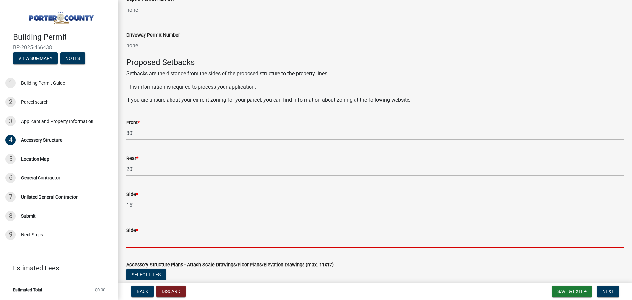
click at [137, 240] on input "Side *" at bounding box center [375, 240] width 498 height 13
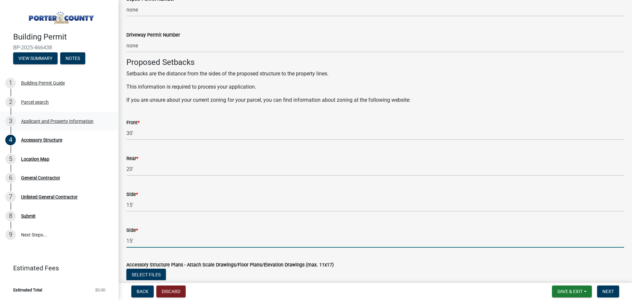
type input "15'"
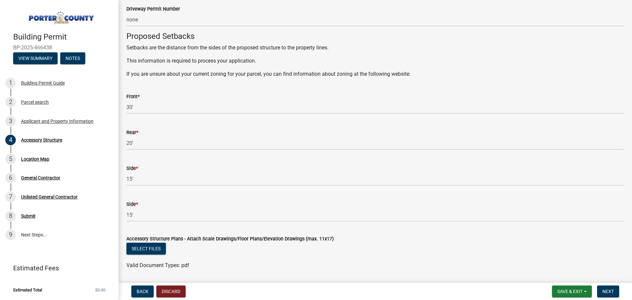
scroll to position [1086, 0]
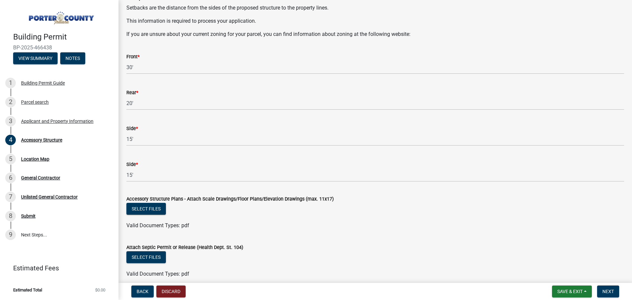
drag, startPoint x: 316, startPoint y: 248, endPoint x: 305, endPoint y: 208, distance: 41.5
